Goal: Task Accomplishment & Management: Complete application form

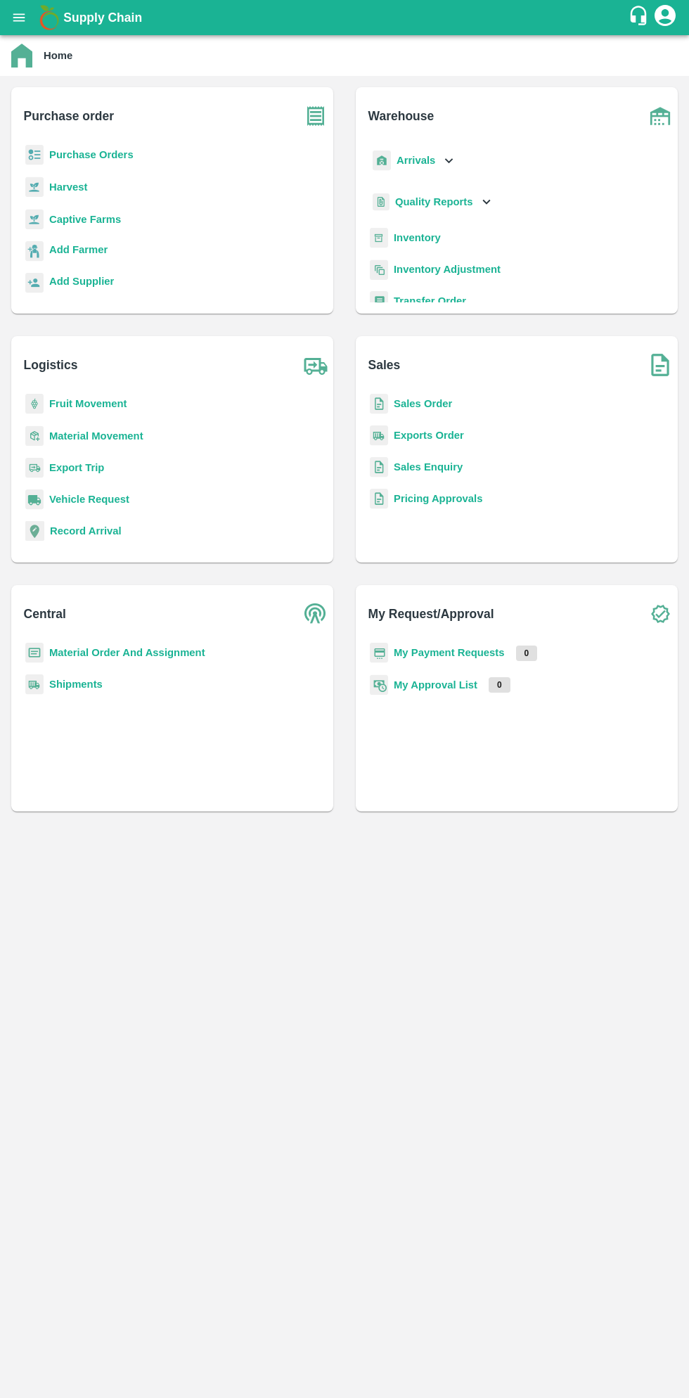
click at [31, 17] on button "open drawer" at bounding box center [19, 17] width 32 height 32
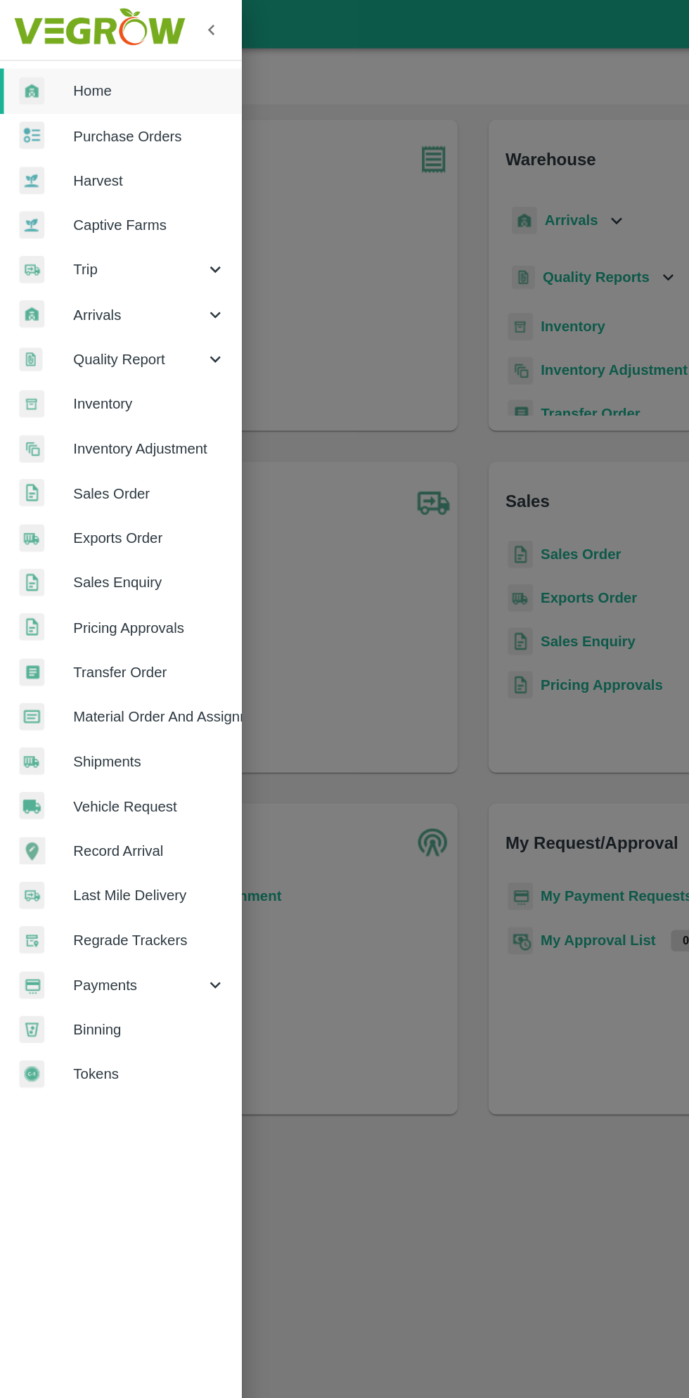
click at [75, 207] on div "Trip" at bounding box center [88, 196] width 176 height 32
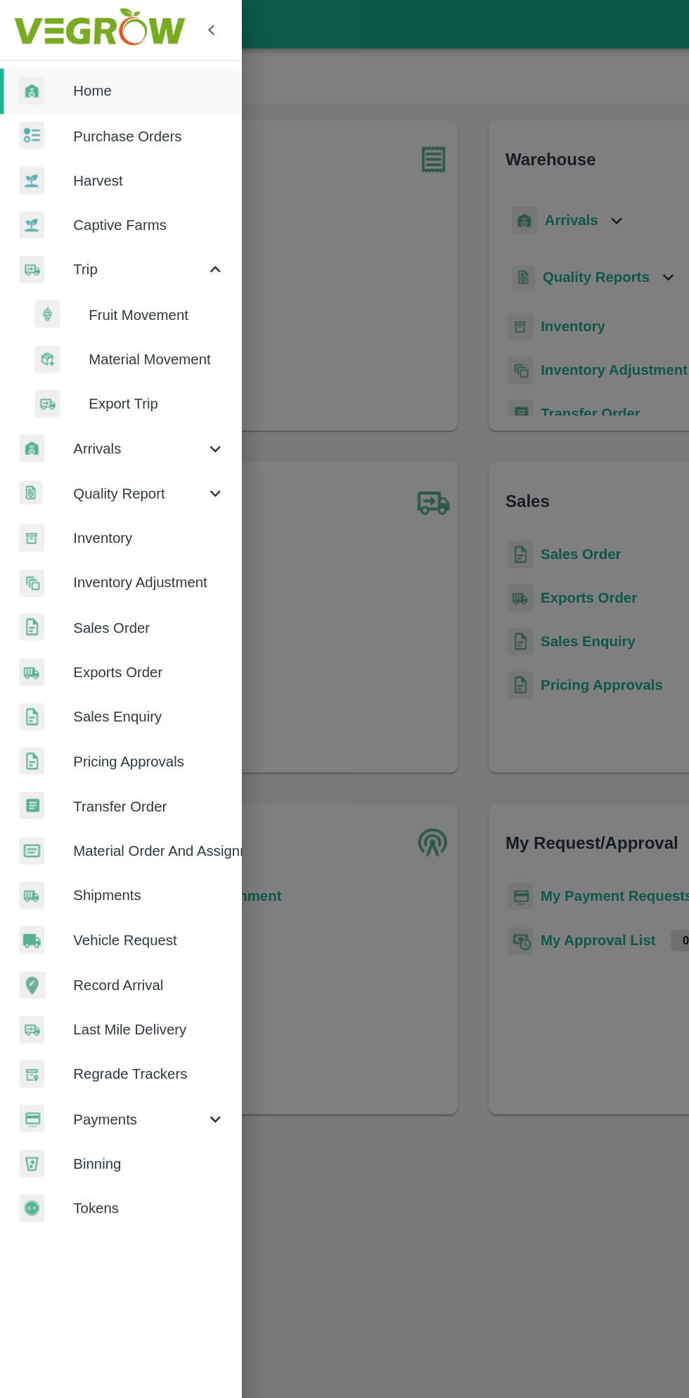
click at [115, 216] on li "Fruit Movement" at bounding box center [93, 229] width 165 height 32
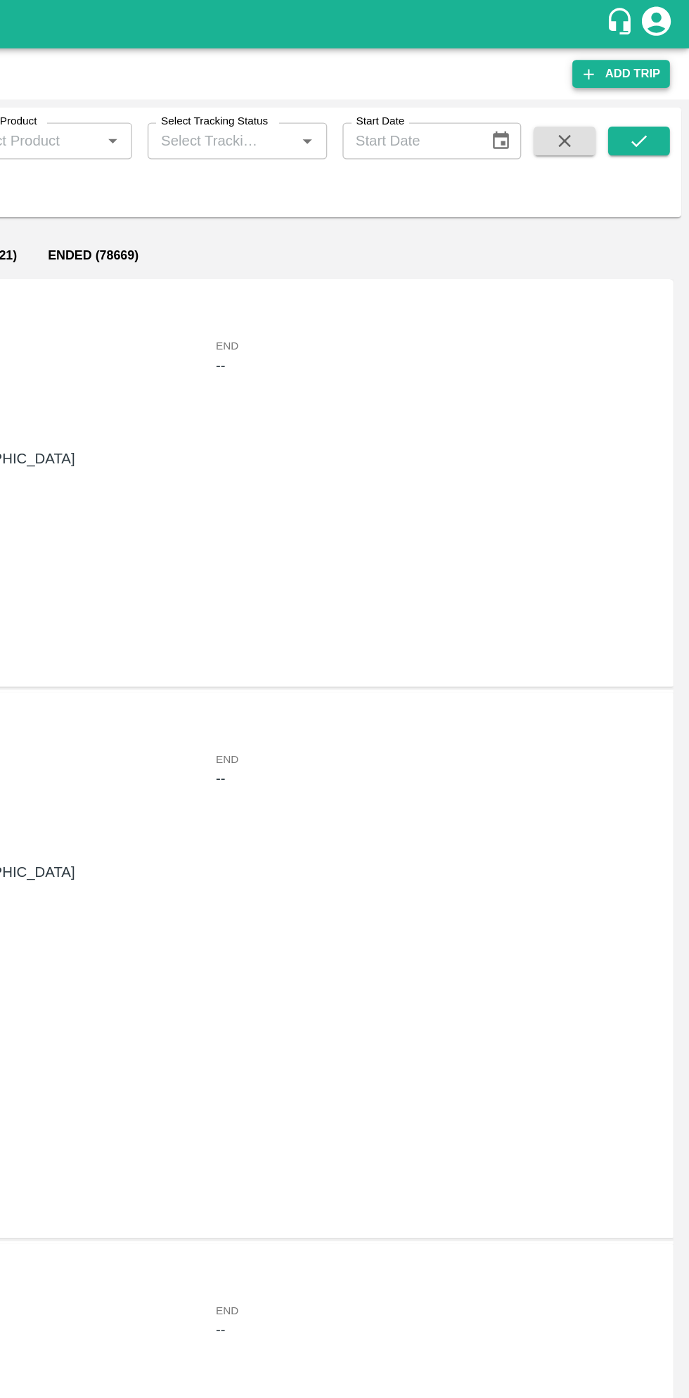
click at [654, 56] on link "Add Trip" at bounding box center [639, 54] width 71 height 20
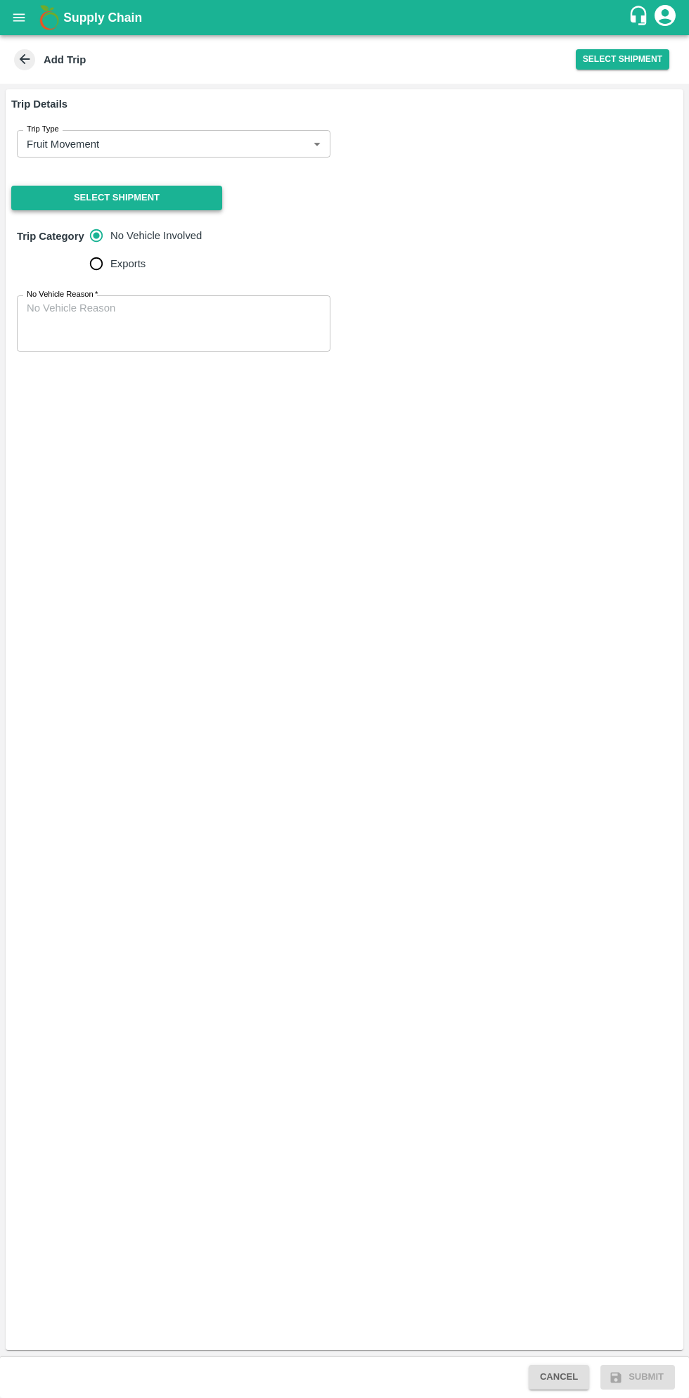
click at [169, 196] on button "Select Shipment" at bounding box center [116, 198] width 211 height 25
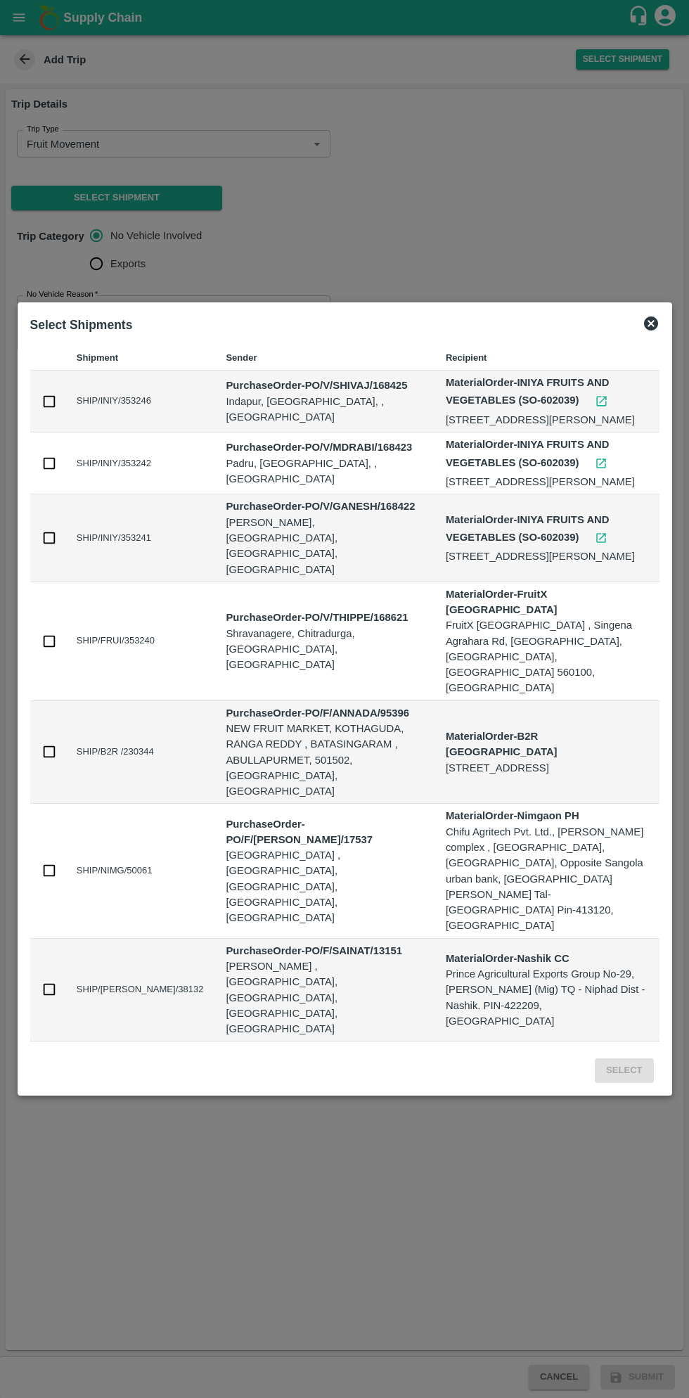
click at [49, 649] on input "checkbox" at bounding box center [48, 641] width 15 height 15
checkbox input "true"
click at [629, 1059] on button "Select" at bounding box center [624, 1071] width 58 height 25
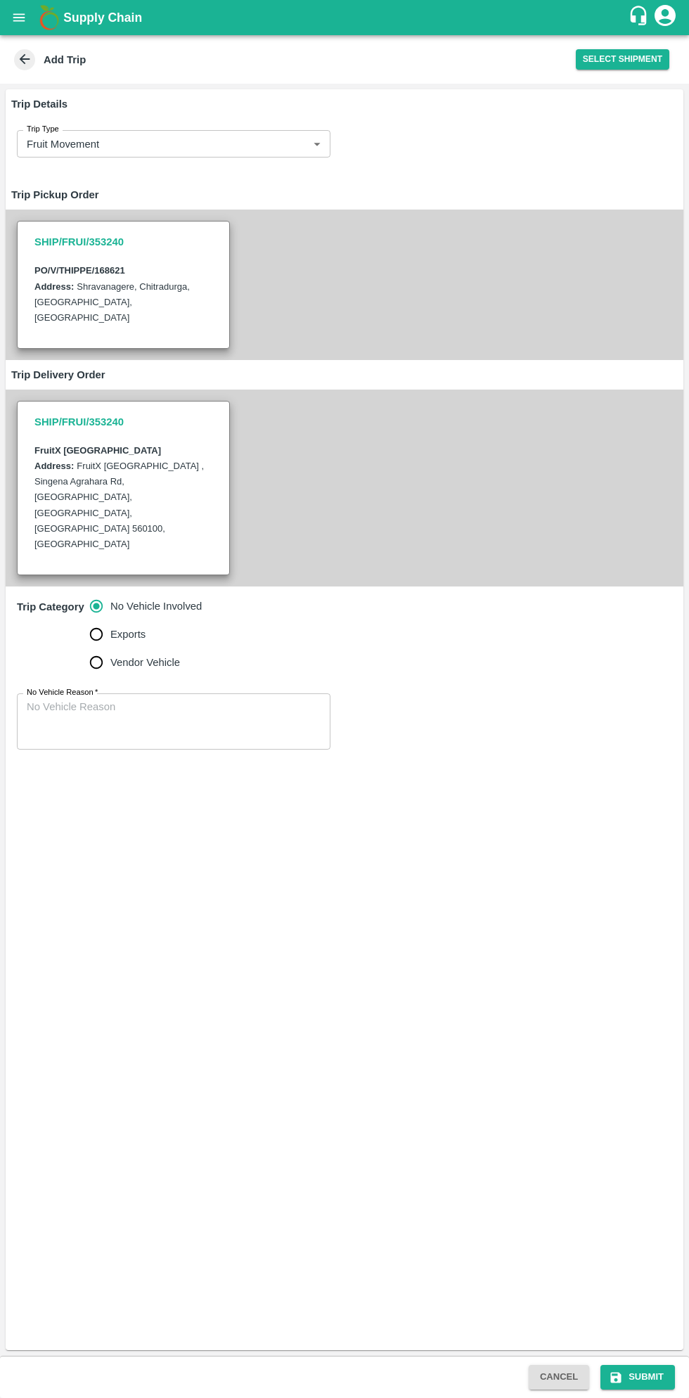
click at [100, 648] on input "Vendor Vehicle" at bounding box center [96, 662] width 28 height 28
radio input "true"
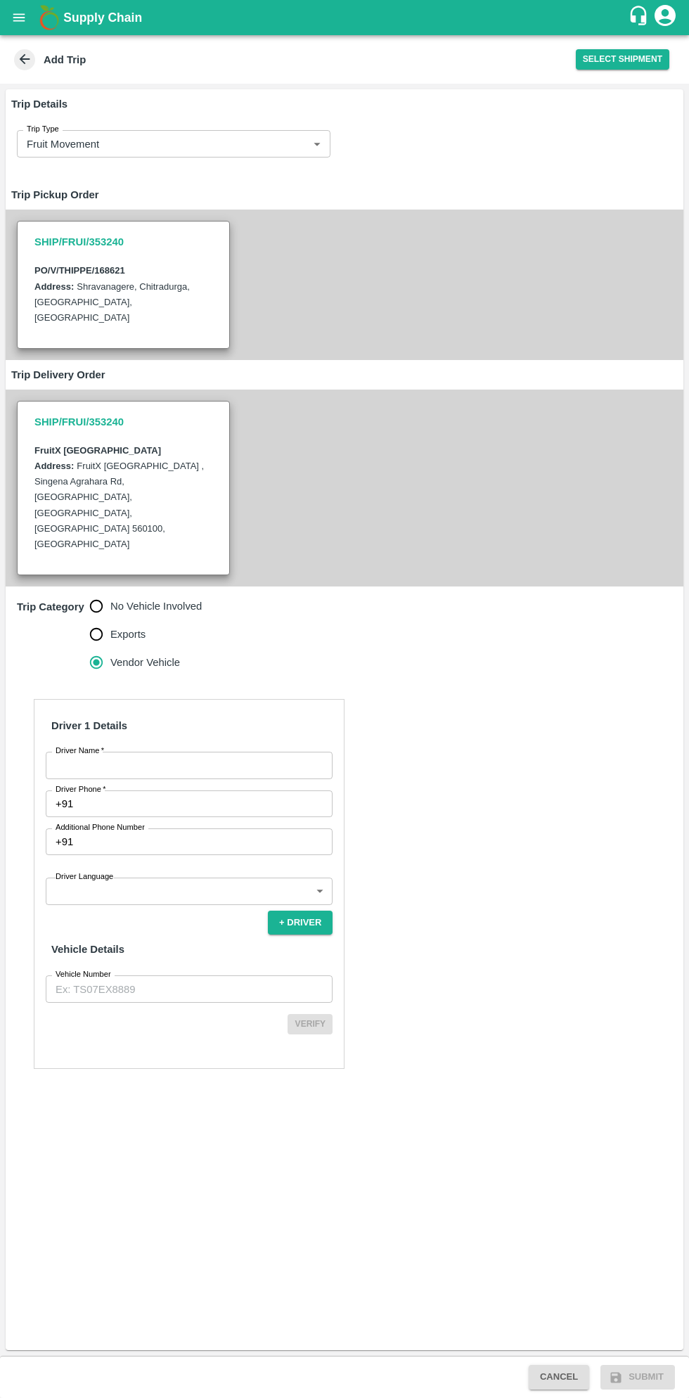
click at [241, 752] on input "Driver Name   *" at bounding box center [189, 765] width 287 height 27
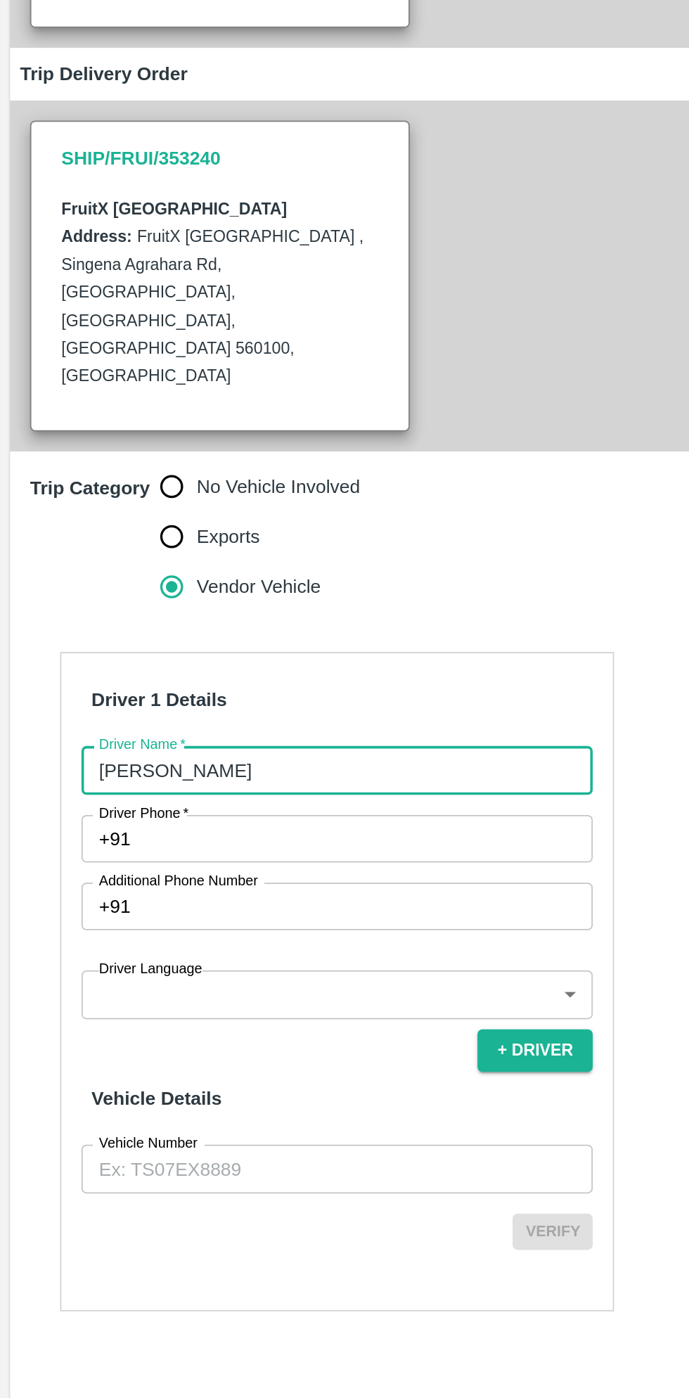
type input "[PERSON_NAME]"
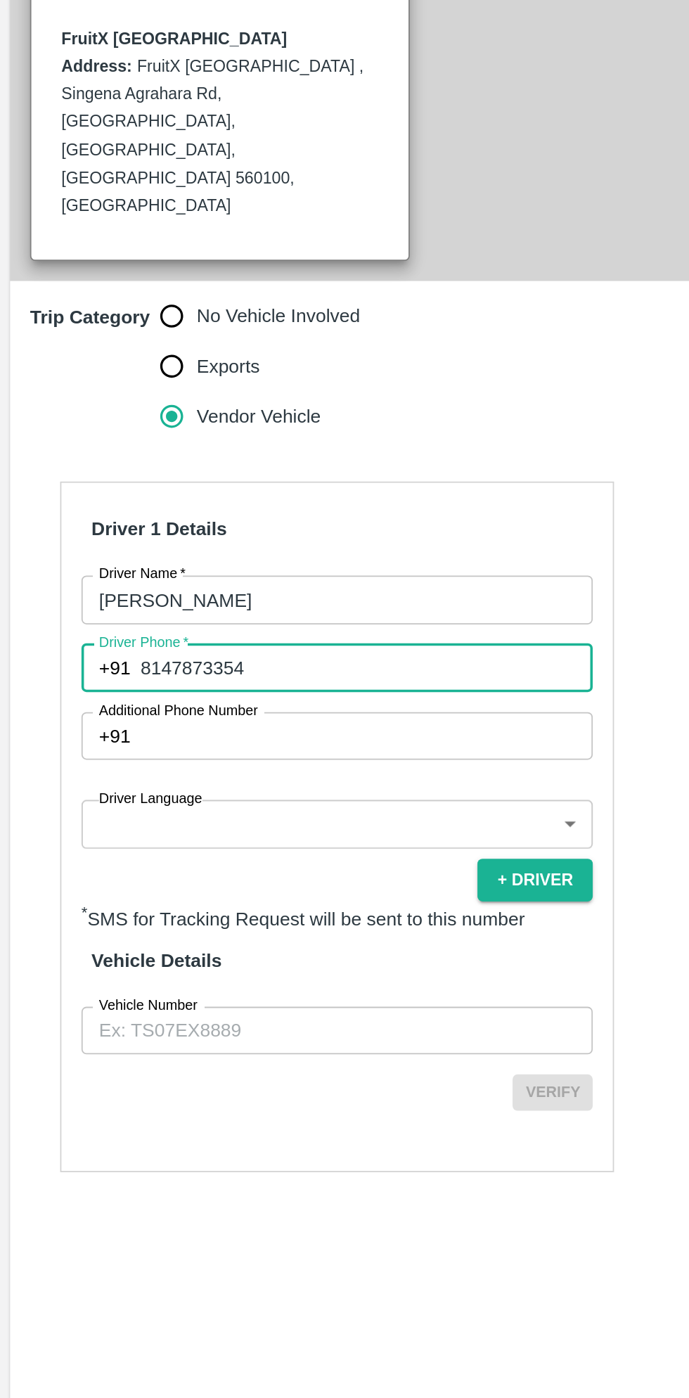
type input "8147873354"
click at [207, 823] on body "Supply Chain Add Trip Select Shipment Trip Details Trip Type Fruit Movement 1 T…" at bounding box center [344, 699] width 689 height 1398
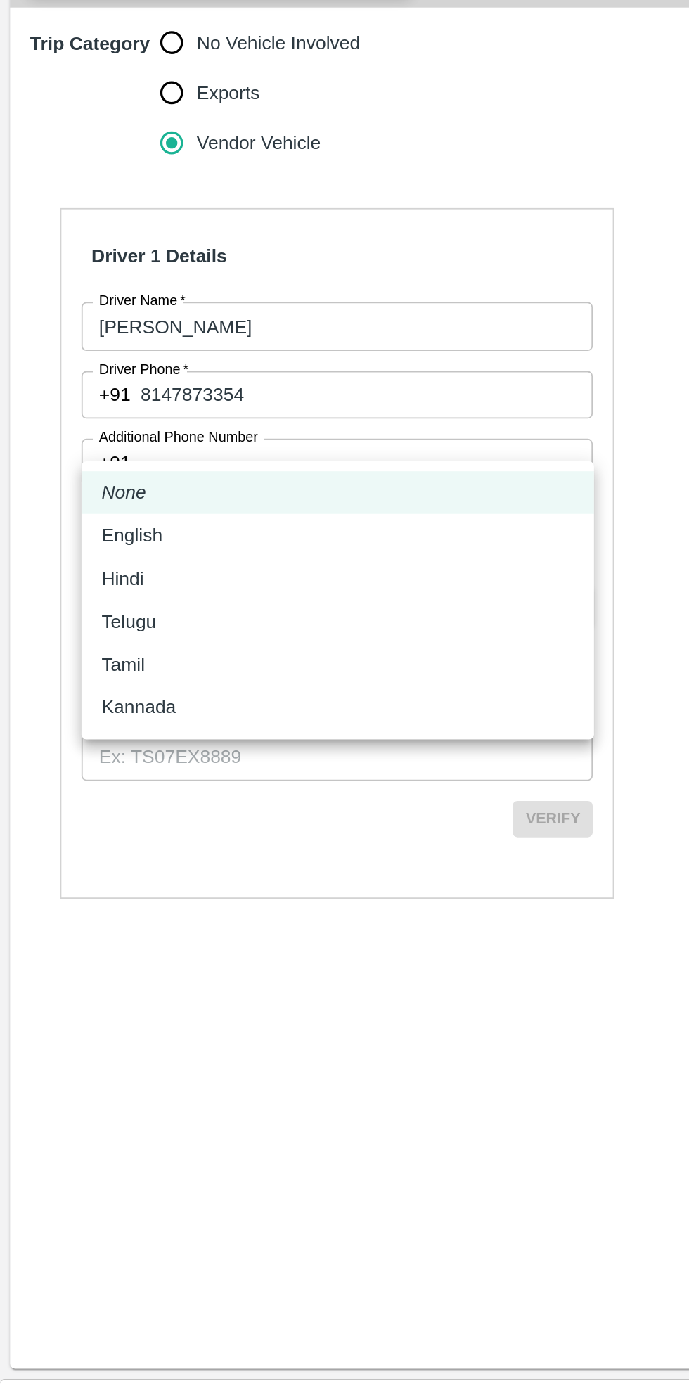
click at [81, 996] on ul "None English Hindi Telugu Tamil Kannada" at bounding box center [190, 919] width 288 height 156
click at [83, 985] on p "Kannada" at bounding box center [77, 978] width 41 height 15
type input "ka"
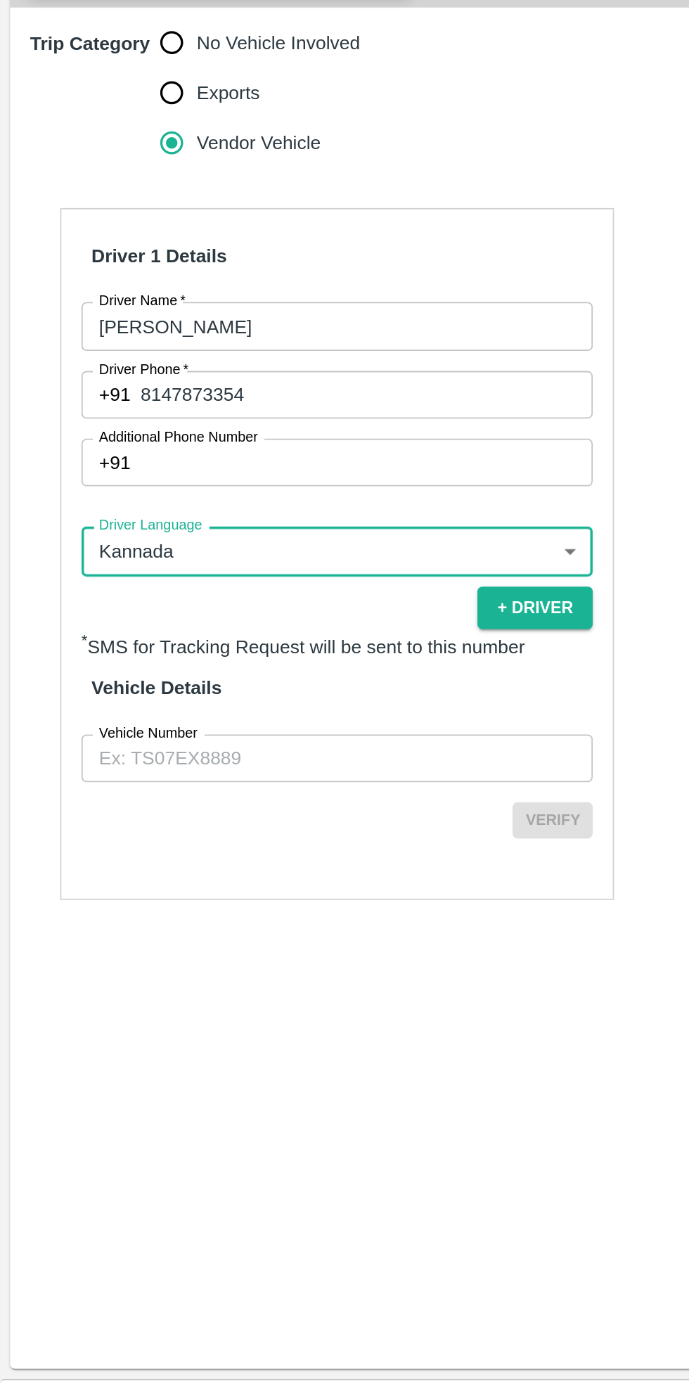
click at [196, 995] on input "Vehicle Number" at bounding box center [189, 1008] width 287 height 27
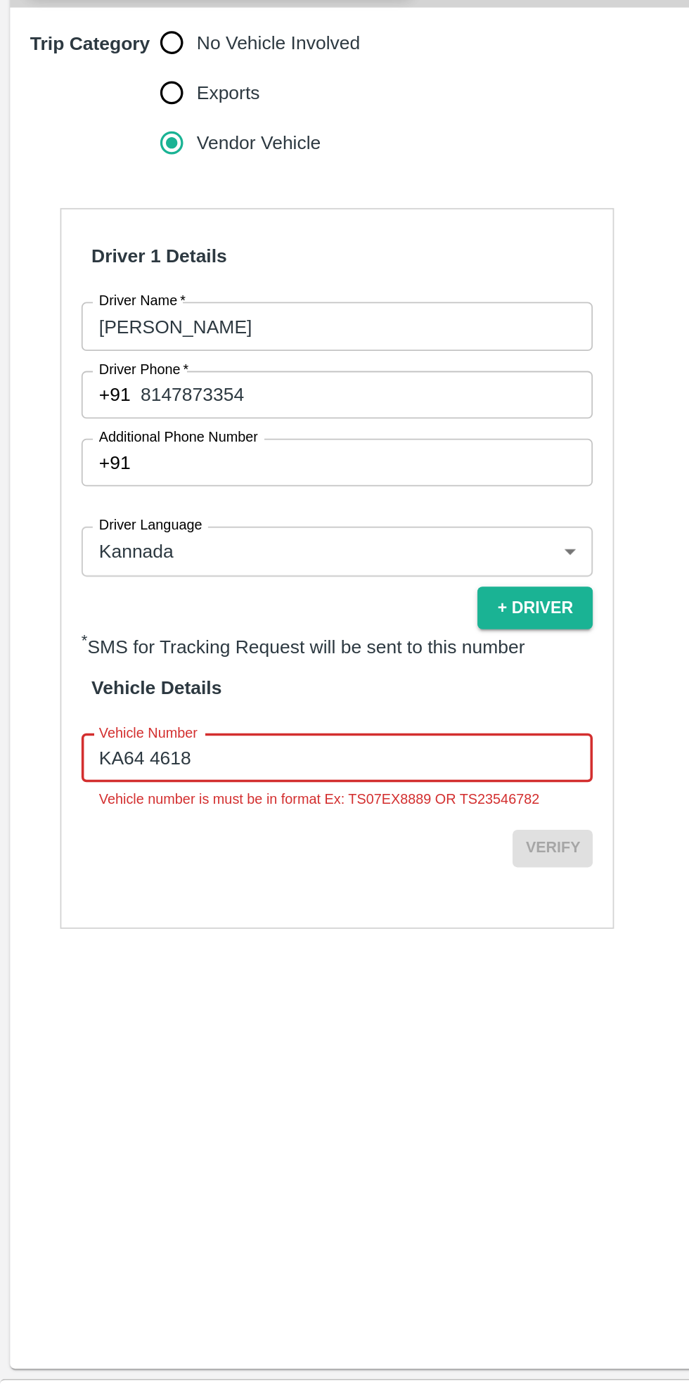
click at [84, 995] on input "KA64 4618" at bounding box center [189, 1008] width 287 height 27
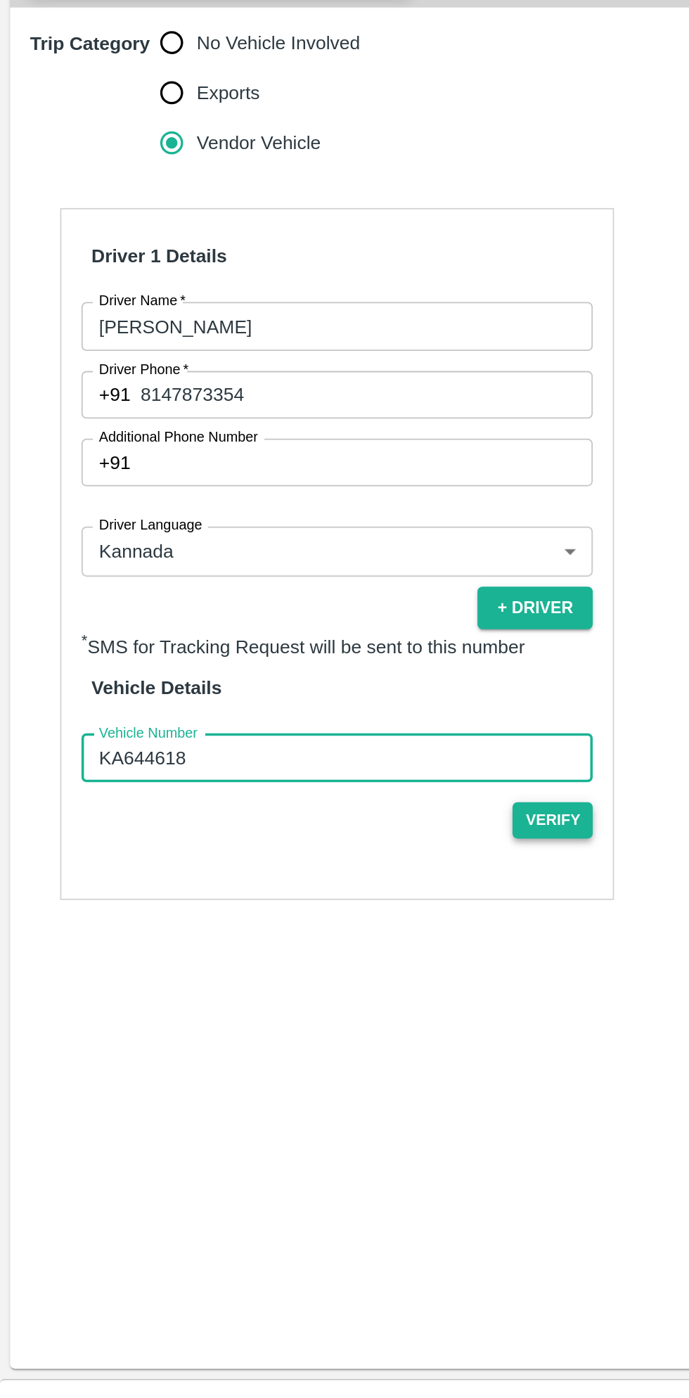
type input "KA644618"
click at [311, 1033] on button "Verify" at bounding box center [310, 1043] width 45 height 20
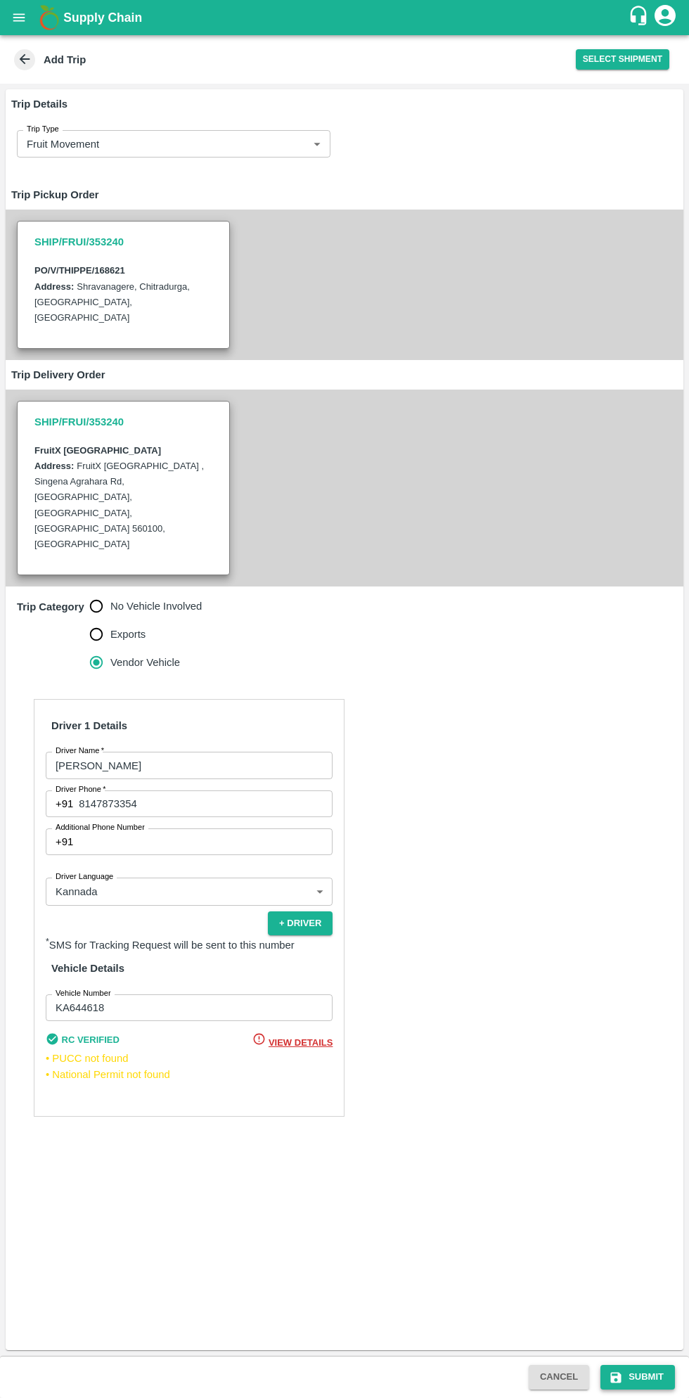
click at [647, 1377] on button "Submit" at bounding box center [638, 1377] width 75 height 25
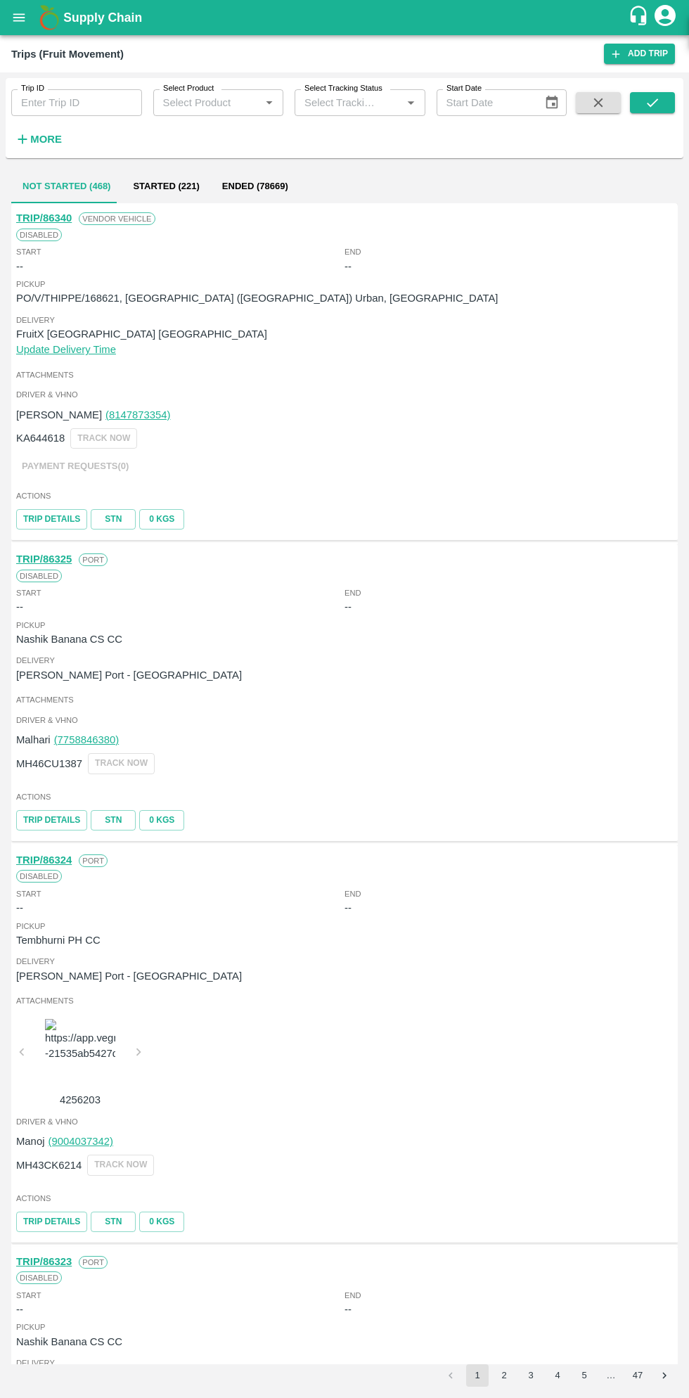
click at [20, 18] on icon "open drawer" at bounding box center [19, 17] width 12 height 8
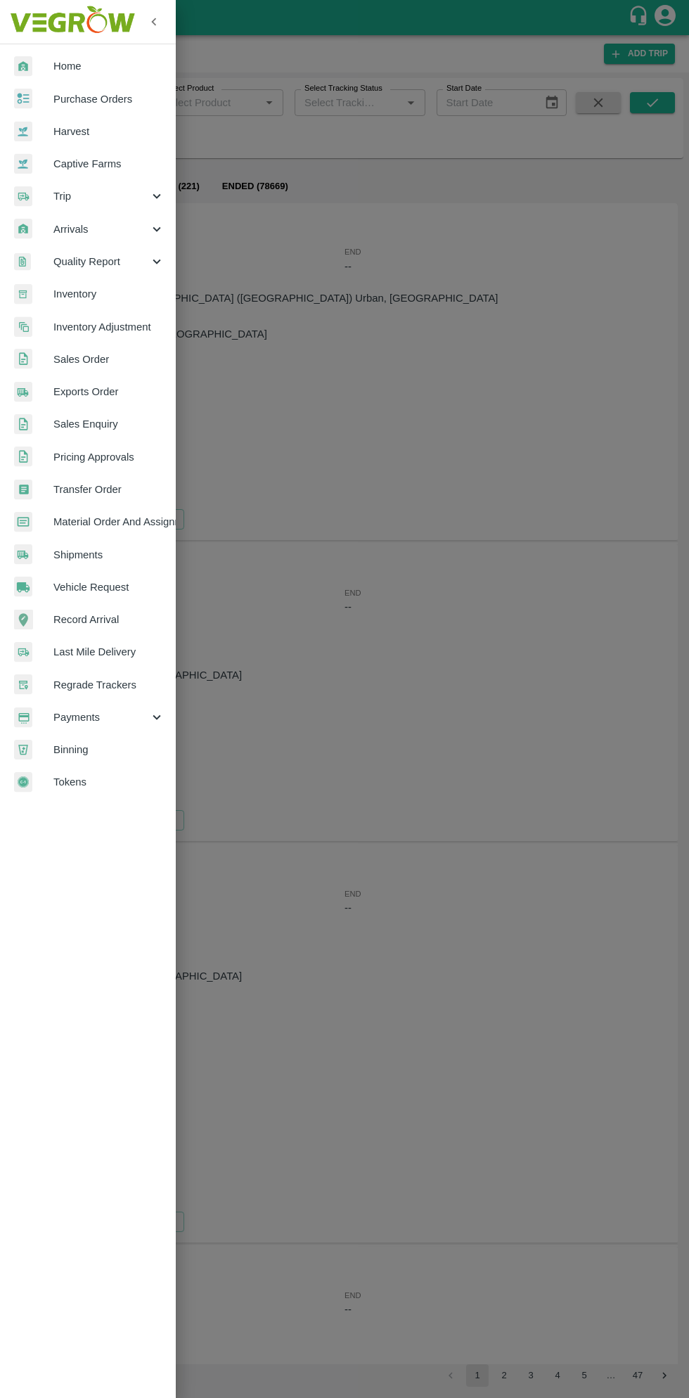
click at [113, 94] on span "Purchase Orders" at bounding box center [108, 98] width 111 height 15
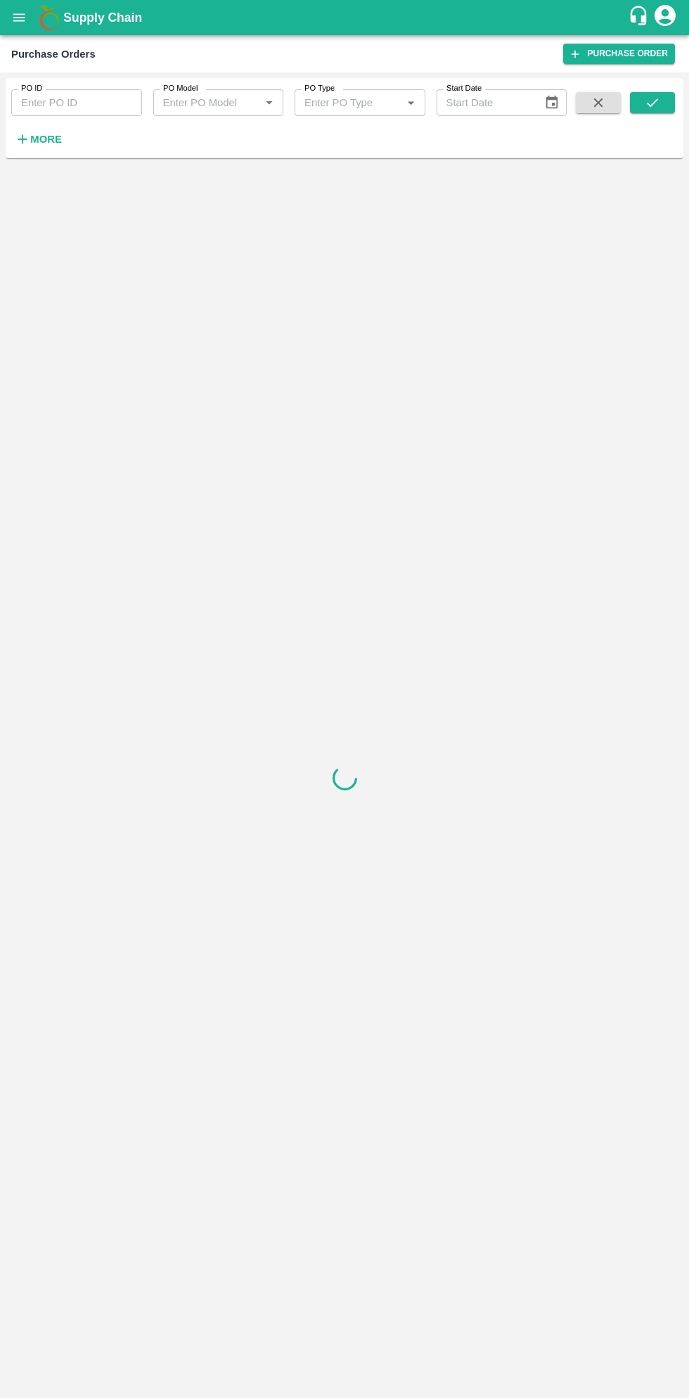
click at [52, 143] on strong "More" at bounding box center [46, 139] width 32 height 11
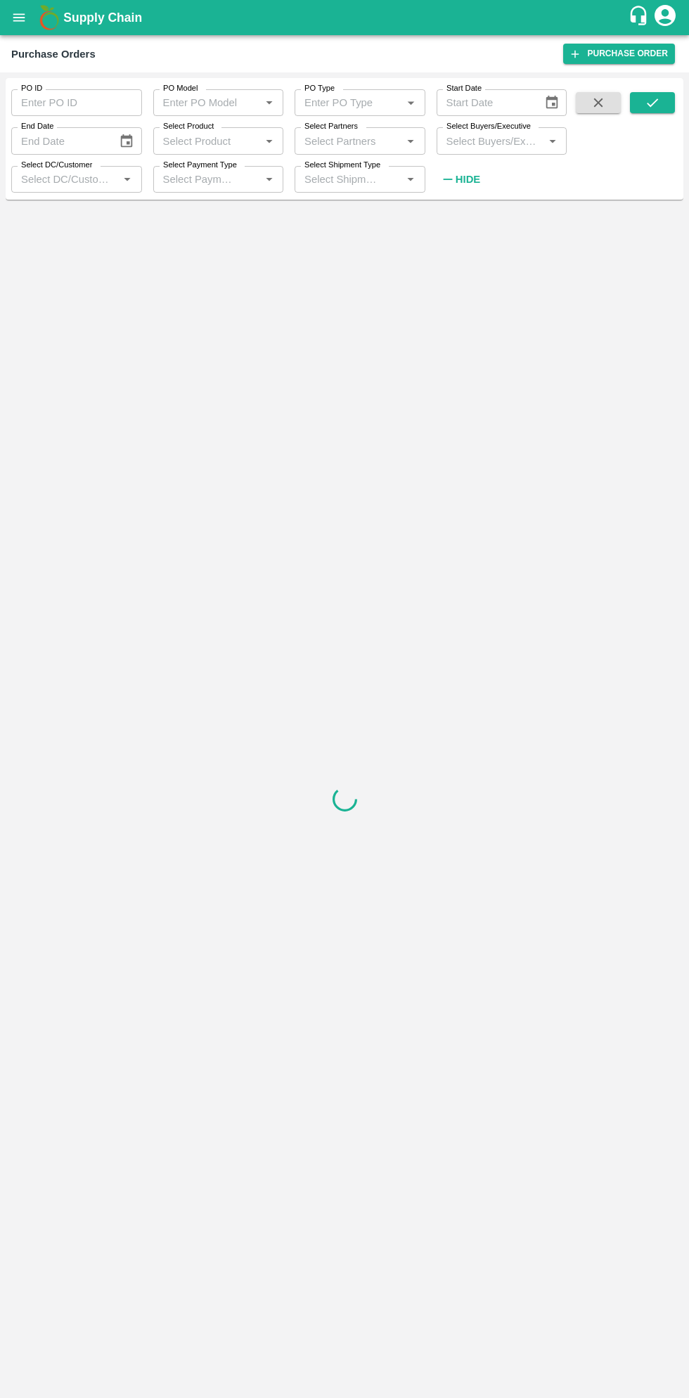
click at [522, 144] on input "Select Buyers/Executive" at bounding box center [490, 141] width 99 height 18
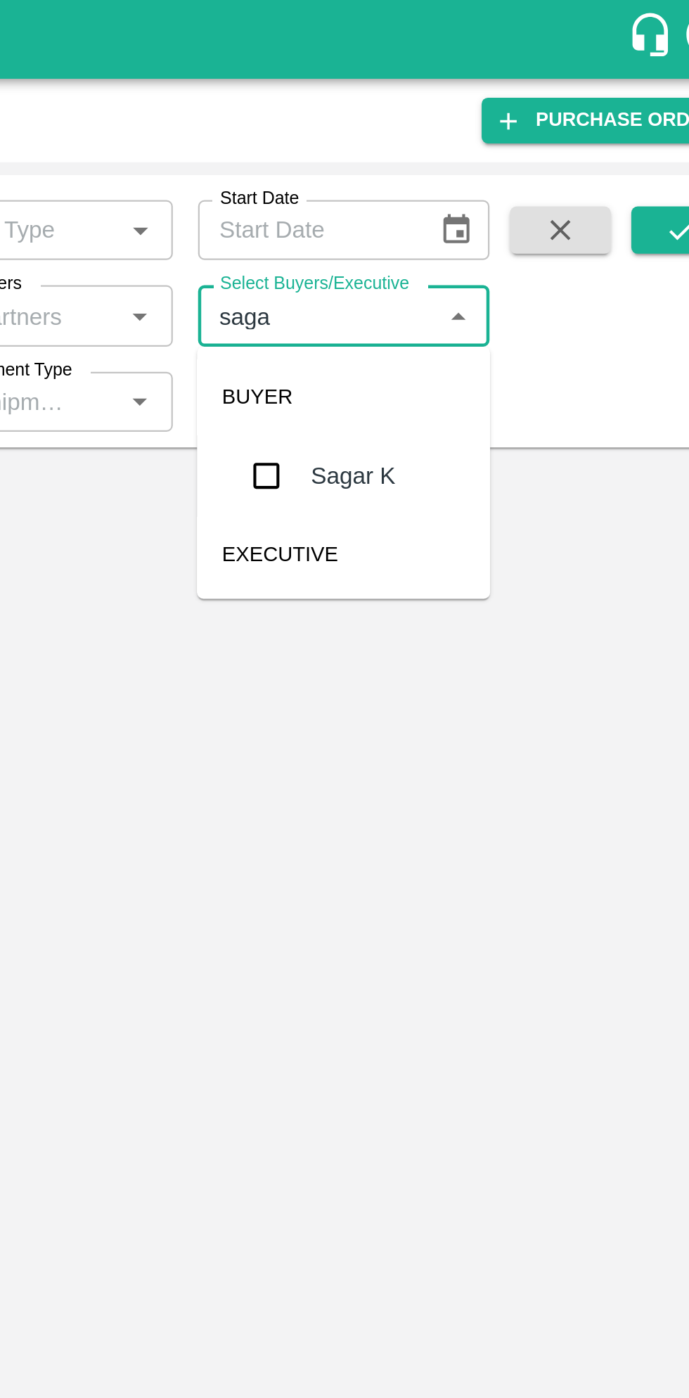
type input "sagar"
click at [468, 207] on input "checkbox" at bounding box center [467, 212] width 28 height 28
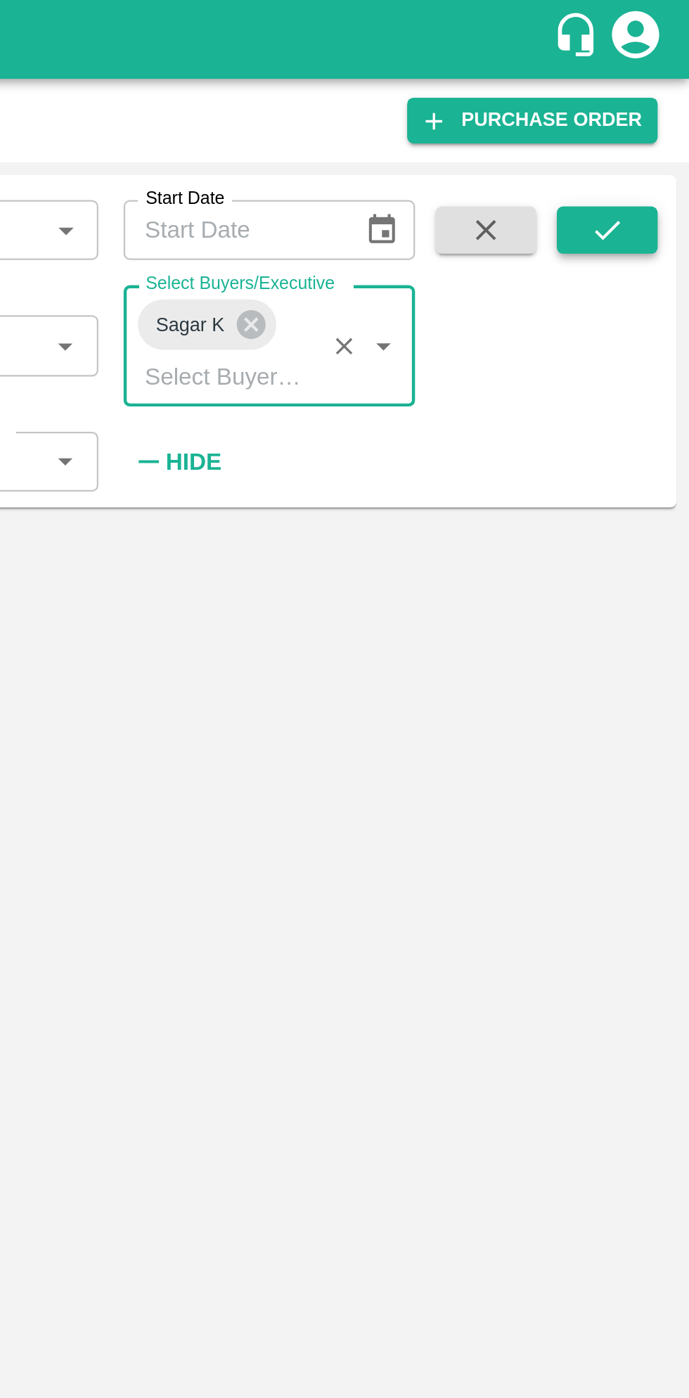
click at [658, 99] on icon "submit" at bounding box center [652, 102] width 11 height 8
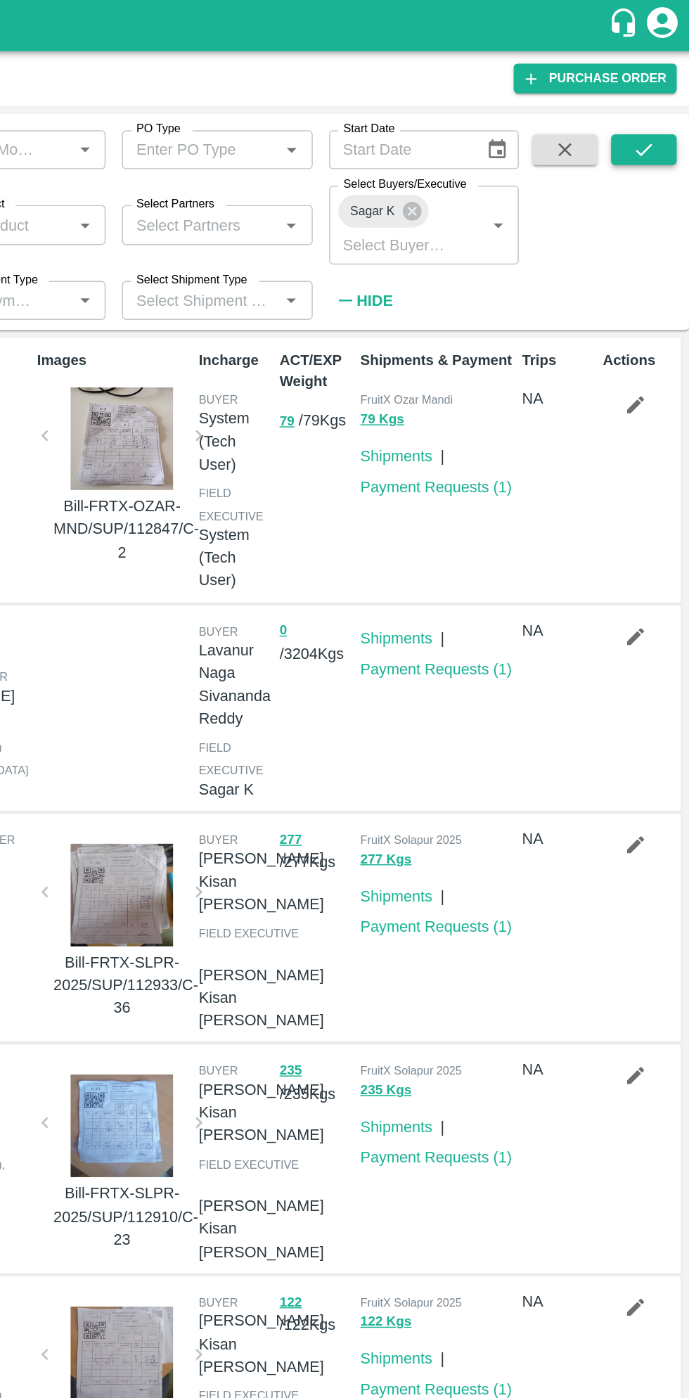
click at [659, 102] on icon "submit" at bounding box center [652, 102] width 15 height 15
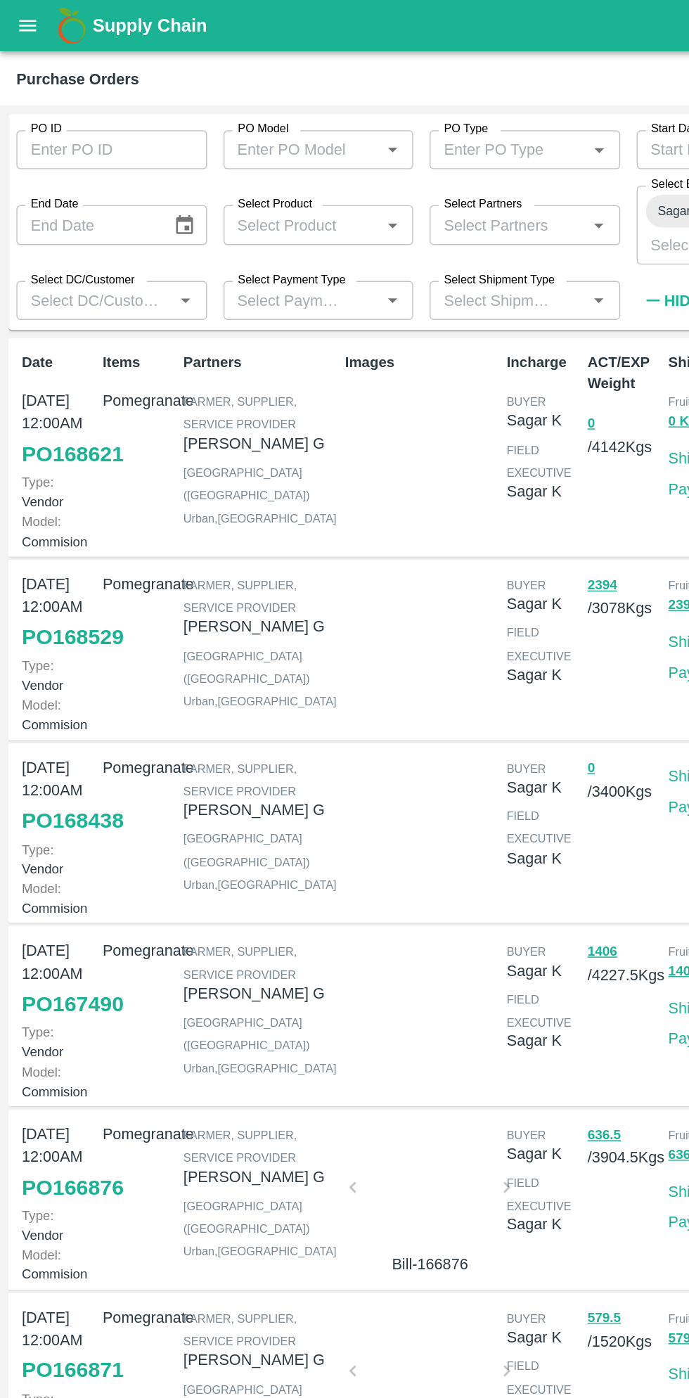
scroll to position [2, 0]
